Goal: Information Seeking & Learning: Learn about a topic

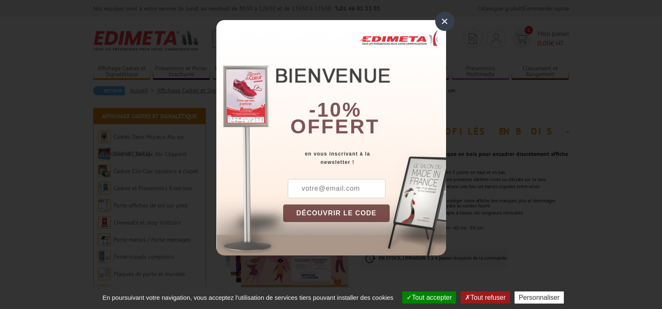
click at [444, 20] on div "×" at bounding box center [444, 21] width 19 height 19
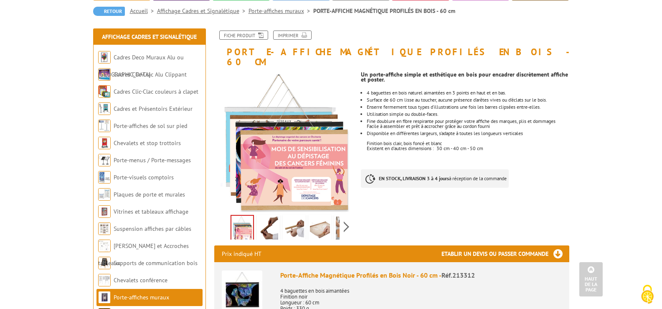
scroll to position [75, 0]
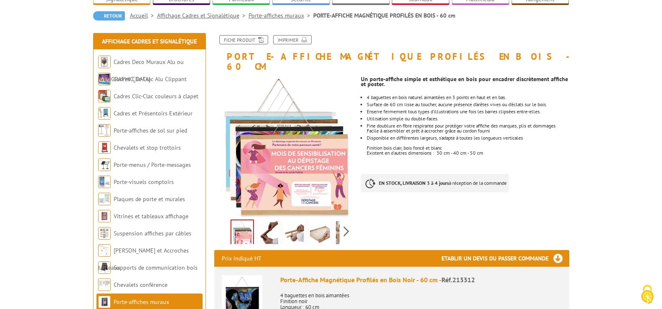
click at [243, 224] on img at bounding box center [242, 233] width 22 height 26
click at [272, 222] on img at bounding box center [268, 234] width 20 height 26
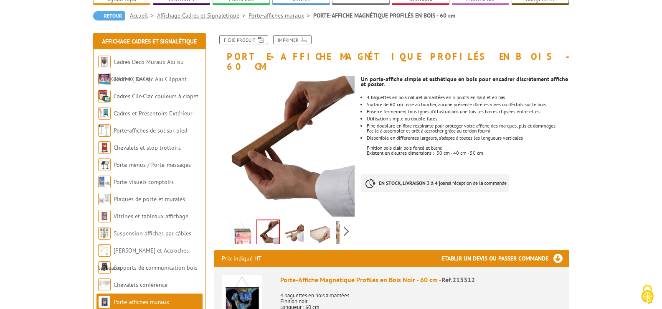
click at [272, 222] on img at bounding box center [268, 233] width 22 height 26
click at [288, 223] on img at bounding box center [294, 234] width 20 height 26
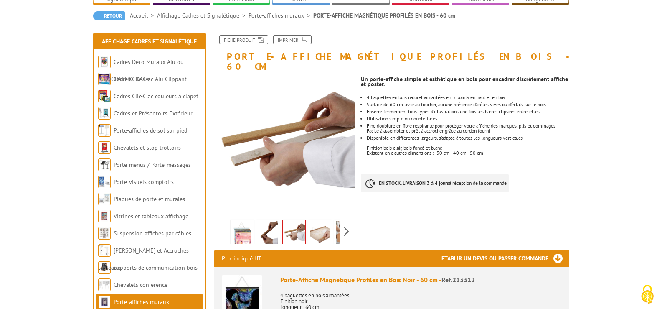
click at [317, 225] on img at bounding box center [320, 234] width 20 height 26
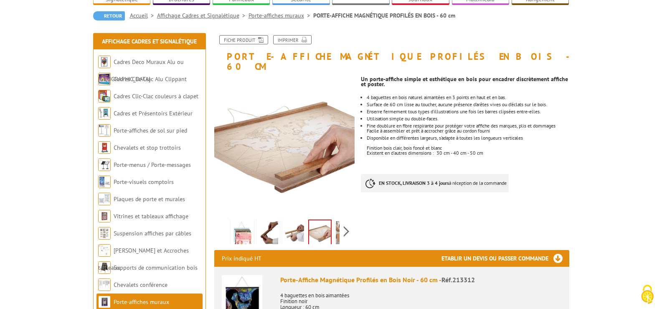
click at [343, 223] on div "Previous Next" at bounding box center [284, 230] width 141 height 29
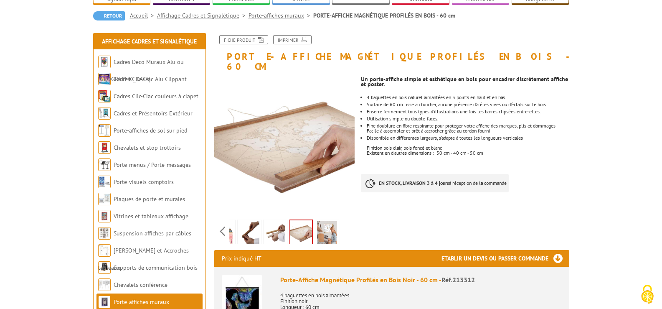
click at [331, 221] on img at bounding box center [327, 234] width 20 height 26
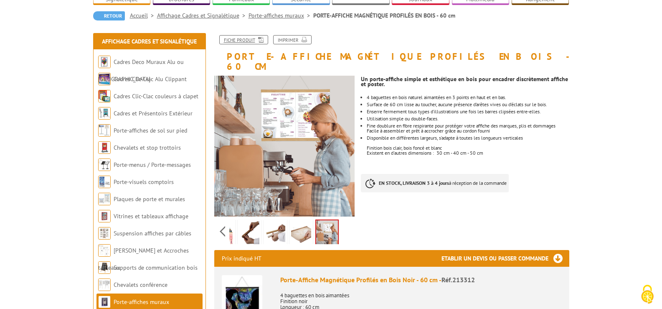
click at [246, 40] on link "Fiche produit" at bounding box center [243, 39] width 49 height 9
click at [242, 42] on link "Fiche produit" at bounding box center [243, 39] width 49 height 9
click at [165, 234] on link "Suspension affiches par câbles" at bounding box center [153, 233] width 78 height 8
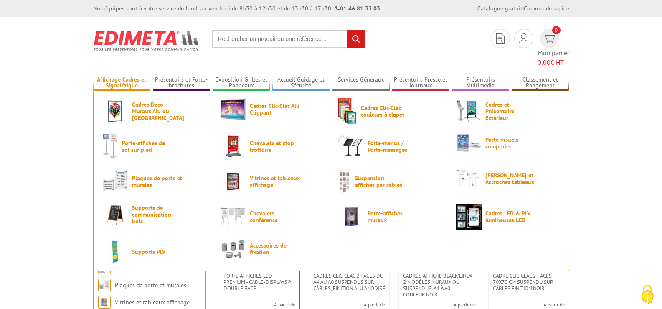
click at [135, 76] on link "Affichage Cadres et Signalétique" at bounding box center [122, 83] width 58 height 14
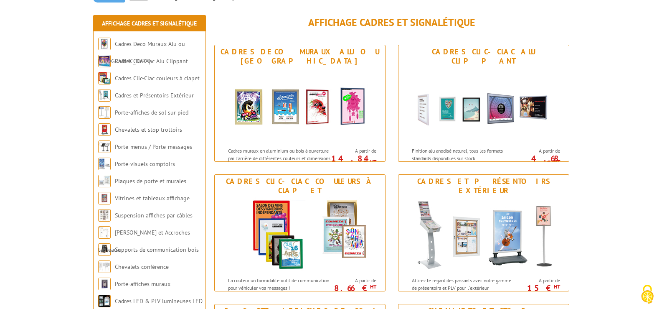
scroll to position [103, 0]
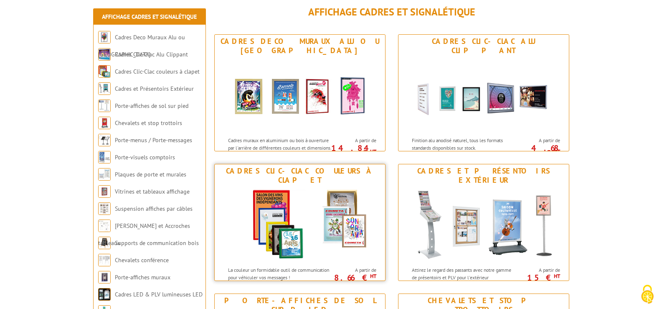
click at [342, 208] on img at bounding box center [300, 224] width 154 height 75
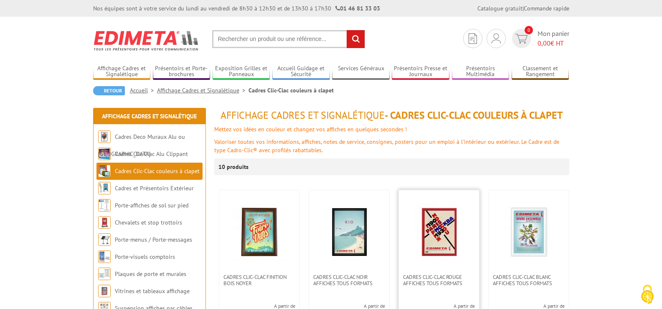
click at [433, 268] on link at bounding box center [439, 232] width 80 height 84
